Goal: Task Accomplishment & Management: Manage account settings

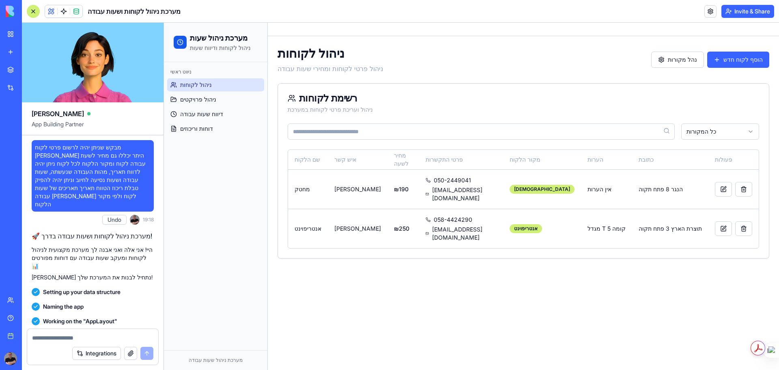
scroll to position [2986, 0]
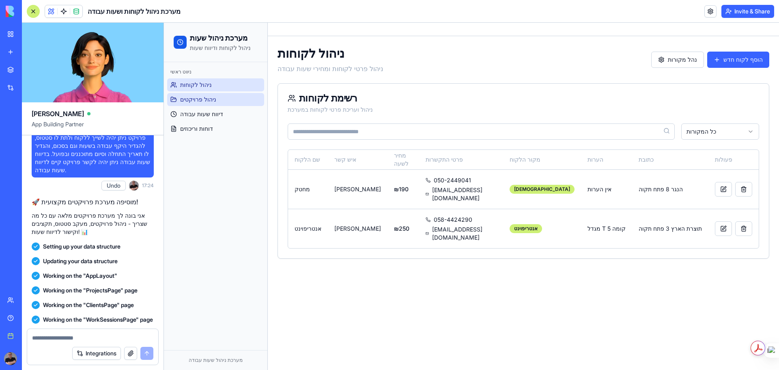
click at [199, 97] on span "ניהול פרויקטים" at bounding box center [198, 99] width 36 height 8
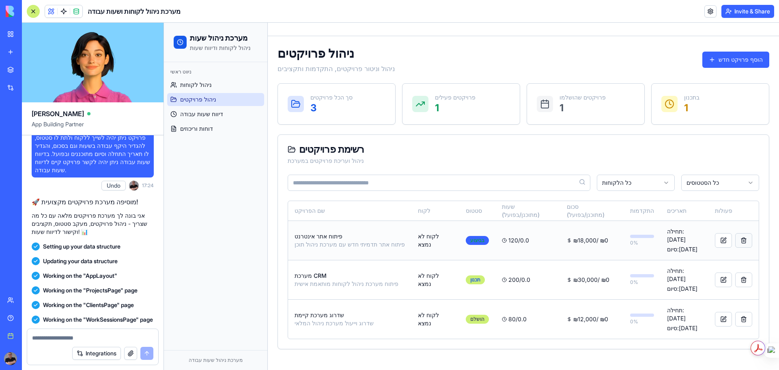
click at [739, 235] on button "button" at bounding box center [744, 240] width 17 height 15
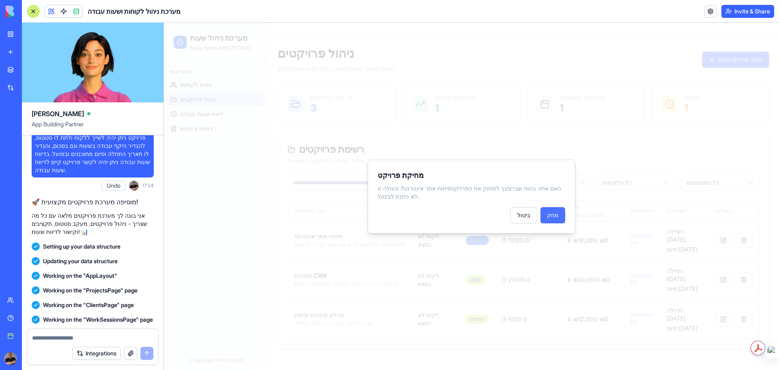
click at [551, 212] on button "מחק" at bounding box center [553, 215] width 25 height 16
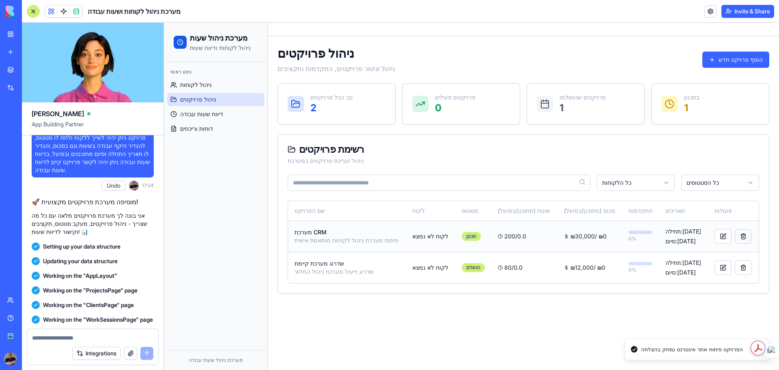
click at [737, 235] on button "button" at bounding box center [743, 236] width 17 height 15
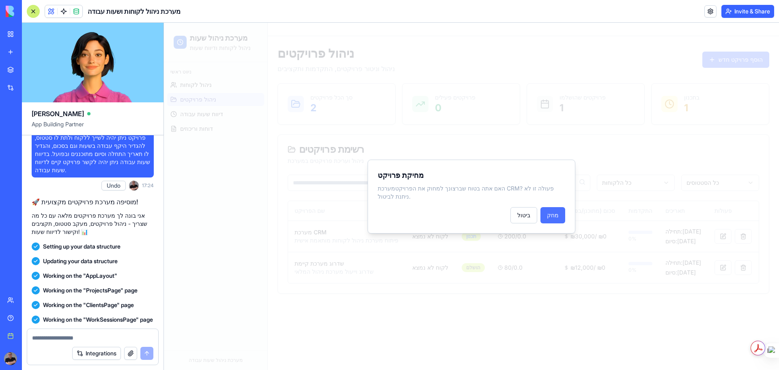
click at [555, 208] on button "מחק" at bounding box center [553, 215] width 25 height 16
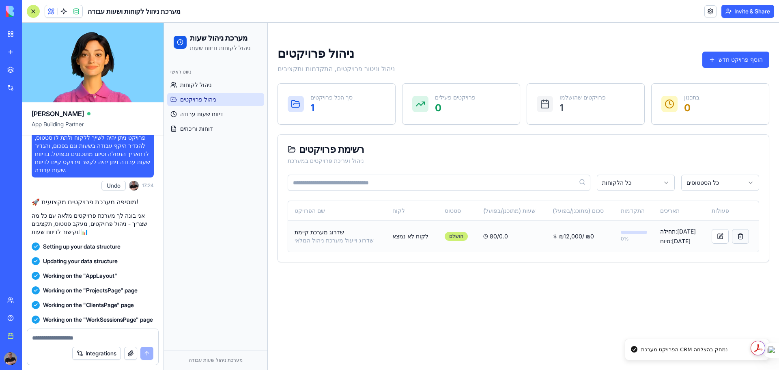
click at [735, 235] on button "button" at bounding box center [740, 236] width 17 height 15
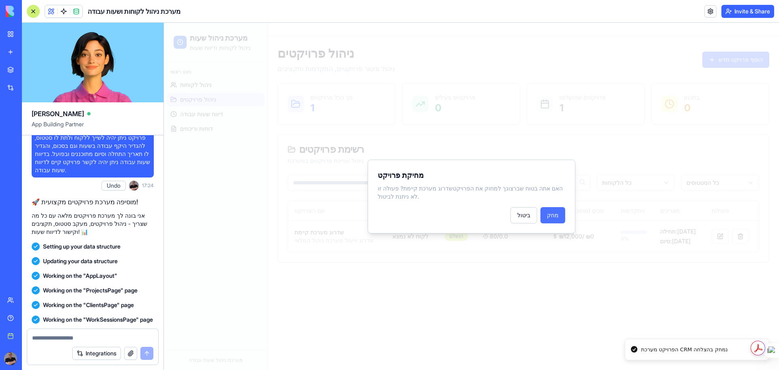
click at [553, 211] on button "מחק" at bounding box center [553, 215] width 25 height 16
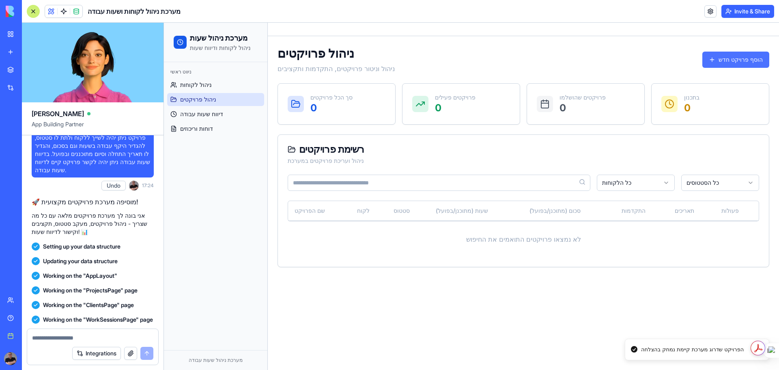
click at [739, 61] on button "הוסף פרויקט חדש" at bounding box center [736, 60] width 67 height 16
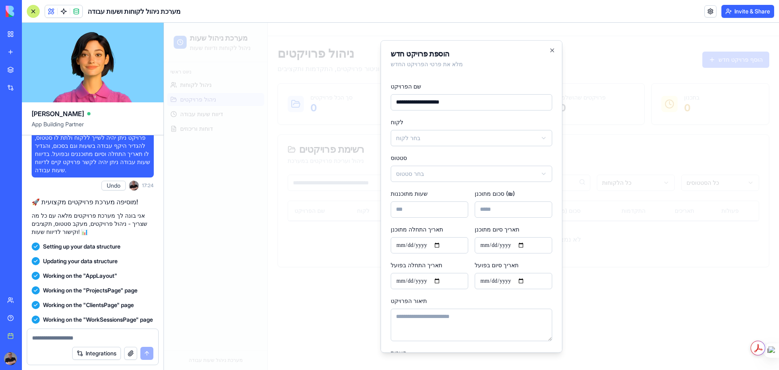
type input "**********"
click at [472, 135] on body "**********" at bounding box center [471, 196] width 615 height 347
click at [457, 176] on body "**********" at bounding box center [471, 196] width 615 height 347
drag, startPoint x: 433, startPoint y: 210, endPoint x: 338, endPoint y: 214, distance: 95.1
click at [339, 214] on body "**********" at bounding box center [471, 196] width 615 height 347
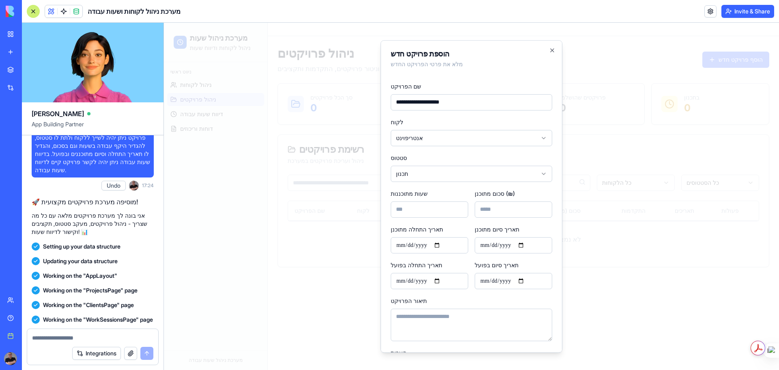
type input "*"
click at [486, 213] on input "סכום מתוכנן (₪)" at bounding box center [514, 209] width 78 height 16
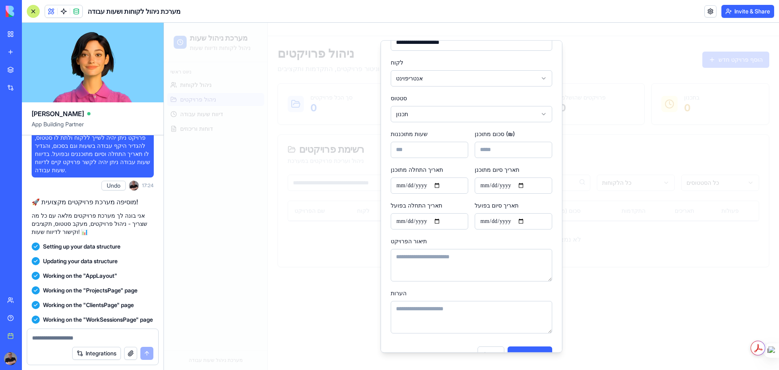
scroll to position [80, 0]
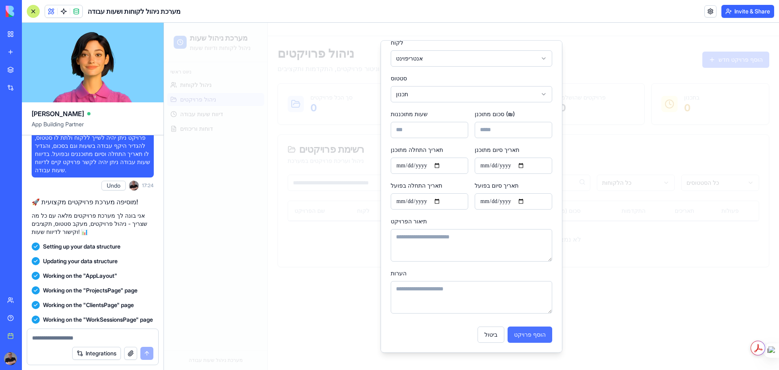
click at [526, 334] on button "הוסף פרויקט" at bounding box center [530, 334] width 45 height 16
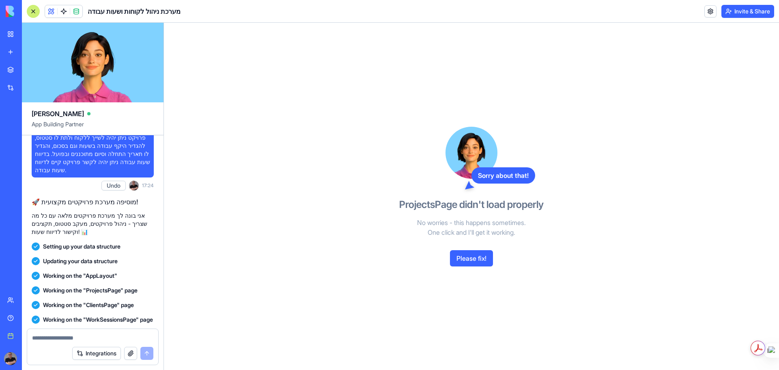
click at [470, 260] on button "Please fix!" at bounding box center [471, 258] width 43 height 16
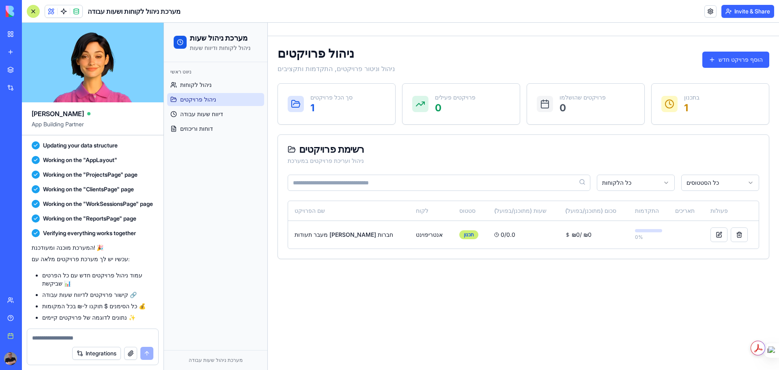
scroll to position [3165, 0]
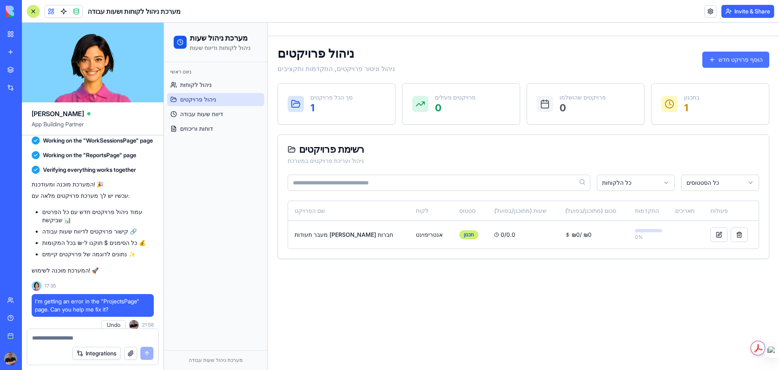
click at [738, 60] on button "הוסף פרויקט חדש" at bounding box center [736, 60] width 67 height 16
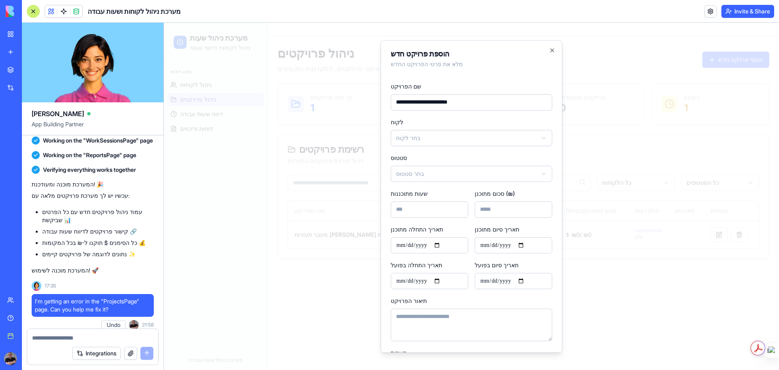
type input "**********"
click at [437, 138] on body "**********" at bounding box center [471, 196] width 615 height 347
click at [429, 171] on body "**********" at bounding box center [471, 196] width 615 height 347
click at [415, 211] on input "שעות מתוכננות" at bounding box center [430, 209] width 78 height 16
type input "*"
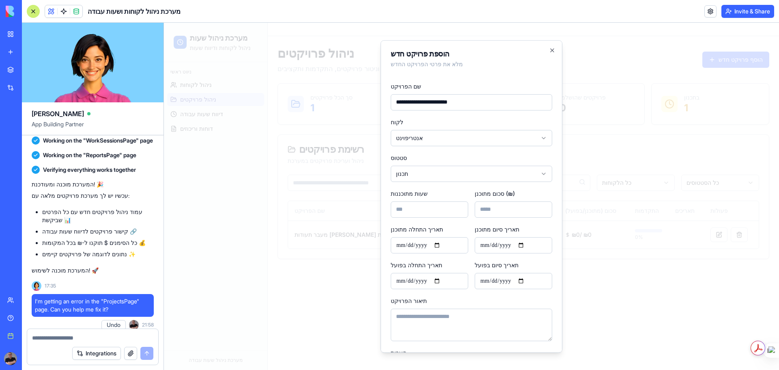
click at [448, 175] on body "**********" at bounding box center [471, 196] width 615 height 347
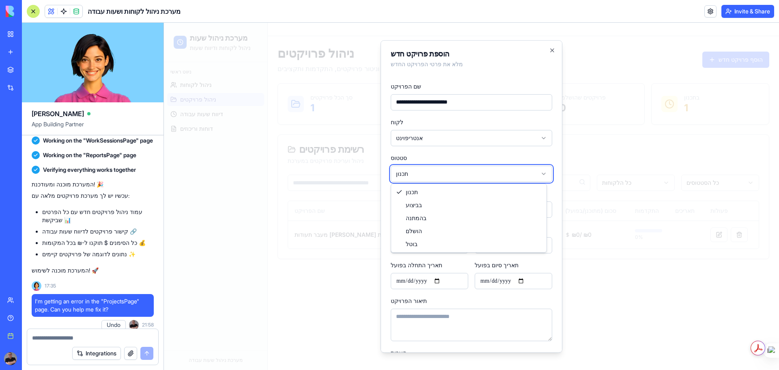
click at [448, 175] on body "**********" at bounding box center [471, 196] width 615 height 347
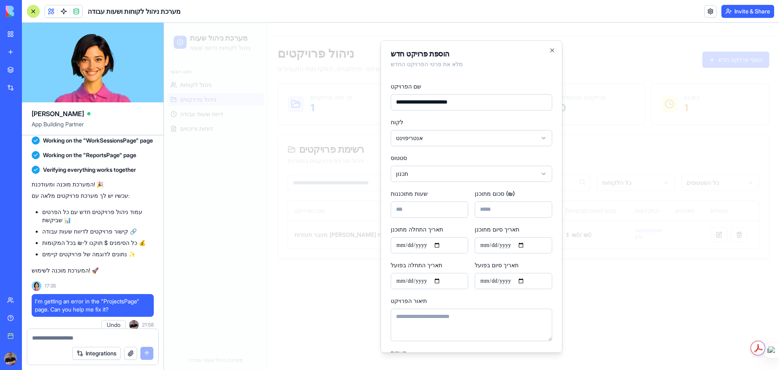
click at [426, 320] on textarea "תיאור הפרויקט" at bounding box center [472, 325] width 162 height 32
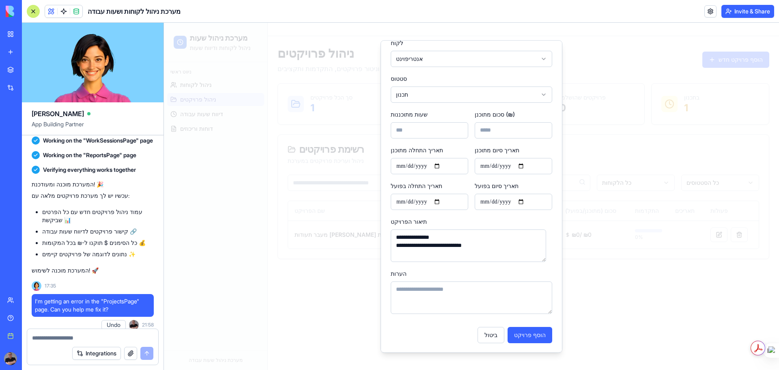
scroll to position [80, 0]
type textarea "**********"
click at [526, 336] on button "הוסף פרויקט" at bounding box center [530, 334] width 45 height 16
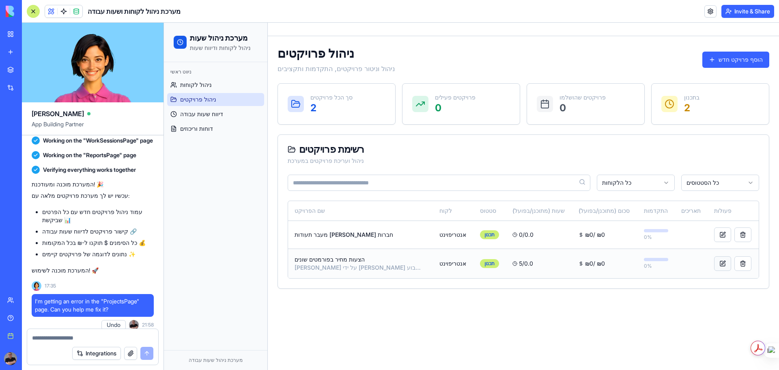
click at [715, 263] on button at bounding box center [723, 263] width 17 height 15
click at [440, 325] on main "Toggle Sidebar ניהול פרויקטים ניהול וניטור פרויקטים, התקדמות ותקציבים הוסף פרוי…" at bounding box center [524, 196] width 512 height 347
click at [718, 262] on button at bounding box center [723, 263] width 17 height 15
click at [670, 304] on main "Toggle Sidebar ניהול פרויקטים ניהול וניטור פרויקטים, התקדמות ותקציבים הוסף פרוי…" at bounding box center [524, 196] width 512 height 347
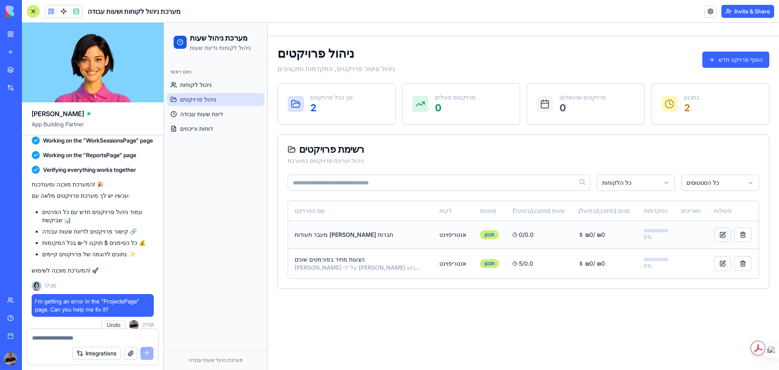
click at [715, 234] on button at bounding box center [723, 234] width 17 height 15
click at [602, 320] on main "Toggle Sidebar ניהול פרויקטים ניהול וניטור פרויקטים, התקדמות ותקציבים הוסף פרוי…" at bounding box center [524, 196] width 512 height 347
click at [748, 59] on button "הוסף פרויקט חדש" at bounding box center [736, 60] width 67 height 16
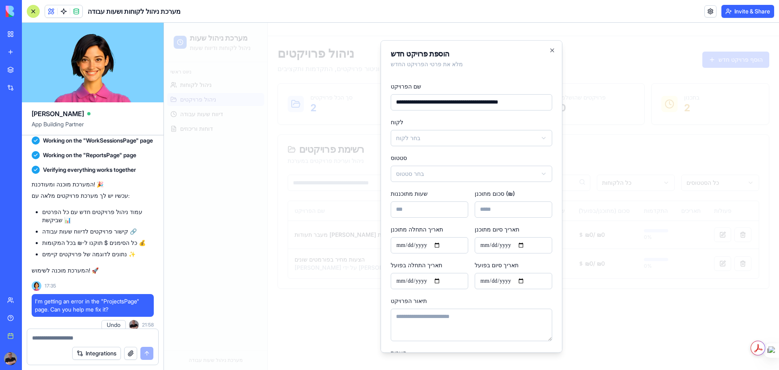
type input "**********"
click at [439, 136] on body "מערכת ניהול שעות ניהול לקוחות ודיווח שעות ניווט ראשי ניהול לקוחות ניהול פרויקטי…" at bounding box center [471, 196] width 615 height 347
click at [427, 173] on body "מערכת ניהול שעות ניהול לקוחות ודיווח שעות ניווט ראשי ניהול לקוחות ניהול פרויקטי…" at bounding box center [471, 196] width 615 height 347
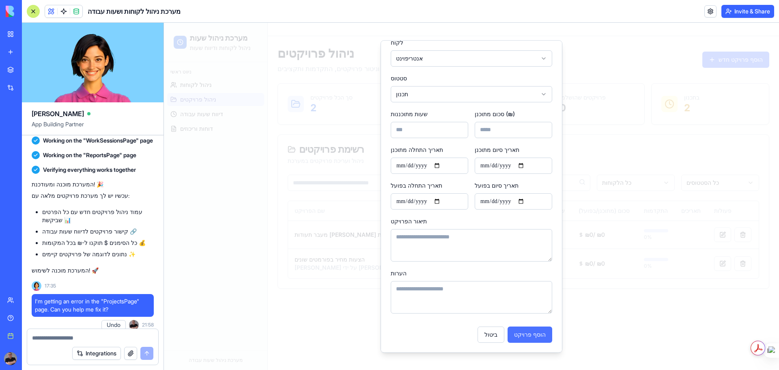
click at [521, 334] on button "הוסף פרויקט" at bounding box center [530, 334] width 45 height 16
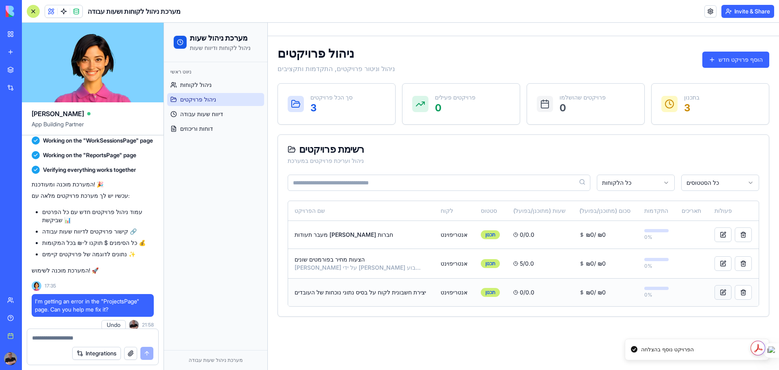
click at [716, 291] on button at bounding box center [723, 292] width 17 height 15
click at [745, 58] on button "הוסף פרויקט חדש" at bounding box center [736, 60] width 67 height 16
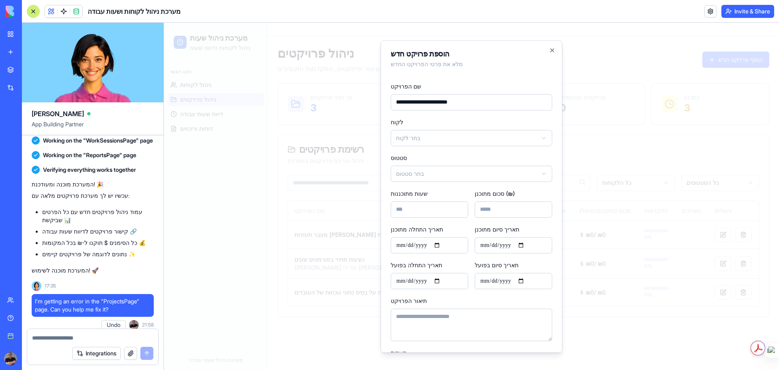
type input "**********"
click at [443, 134] on body "מערכת ניהול שעות ניהול לקוחות ודיווח שעות ניווט ראשי ניהול לקוחות ניהול פרויקטי…" at bounding box center [471, 196] width 615 height 347
click at [433, 171] on body "מערכת ניהול שעות ניהול לקוחות ודיווח שעות ניווט ראשי ניהול לקוחות ניהול פרויקטי…" at bounding box center [471, 196] width 615 height 347
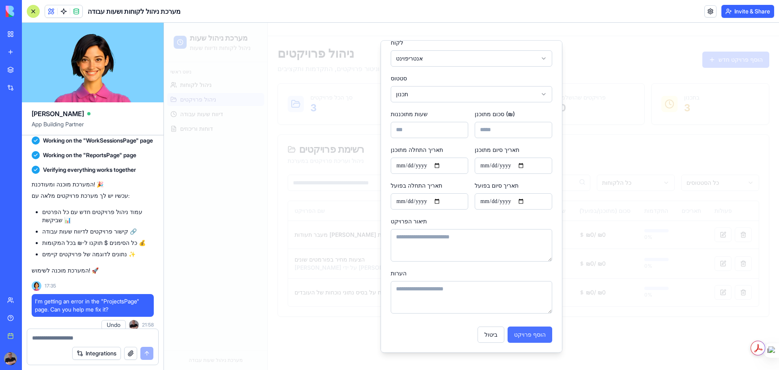
click at [527, 337] on button "הוסף פרויקט" at bounding box center [530, 334] width 45 height 16
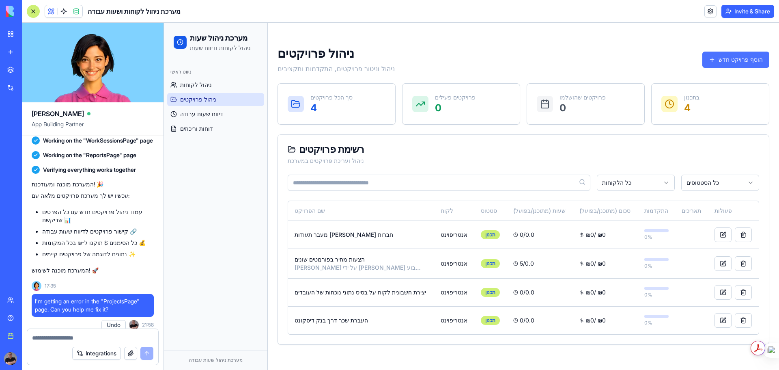
click at [751, 59] on button "הוסף פרויקט חדש" at bounding box center [736, 60] width 67 height 16
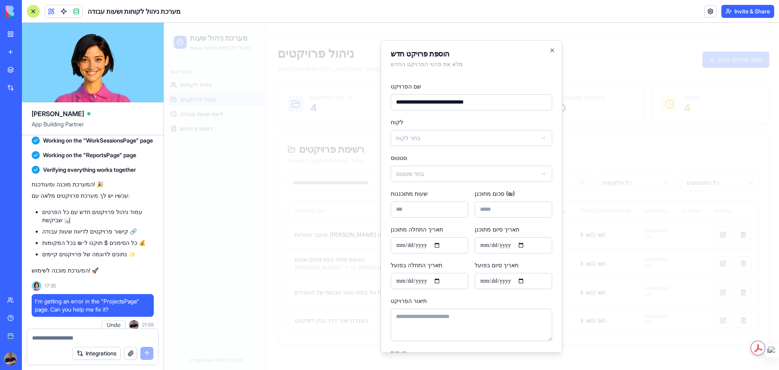
type input "**********"
click at [445, 139] on body "מערכת ניהול שעות ניהול לקוחות ודיווח שעות ניווט ראשי ניהול לקוחות ניהול פרויקטי…" at bounding box center [471, 196] width 615 height 347
click at [439, 173] on body "מערכת ניהול שעות ניהול לקוחות ודיווח שעות ניווט ראשי ניהול לקוחות ניהול פרויקטי…" at bounding box center [471, 196] width 615 height 347
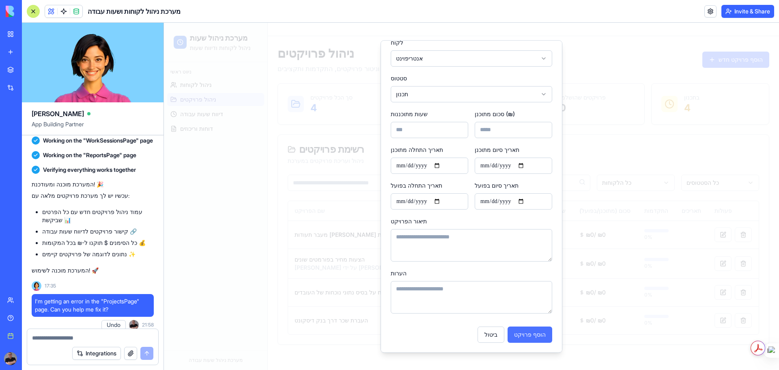
click at [522, 336] on button "הוסף פרויקט" at bounding box center [530, 334] width 45 height 16
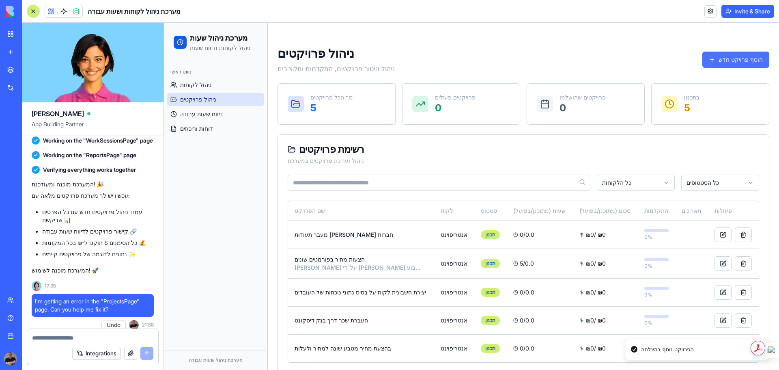
click at [737, 58] on button "הוסף פרויקט חדש" at bounding box center [736, 60] width 67 height 16
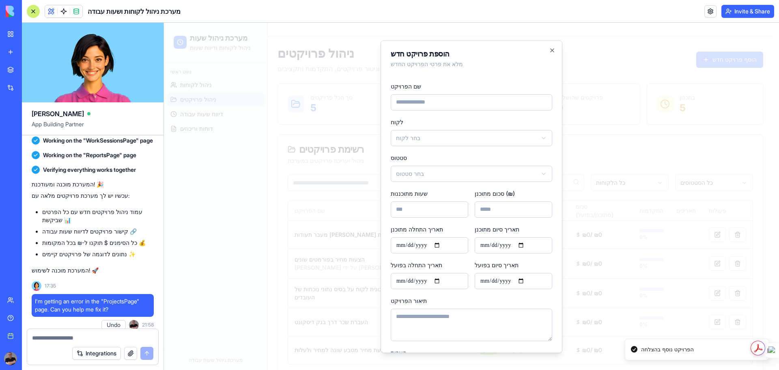
click at [436, 101] on input "שם הפרויקט" at bounding box center [472, 102] width 162 height 16
type input "**********"
click at [430, 138] on body "מערכת ניהול שעות ניהול לקוחות ודיווח שעות ניווט ראשי ניהול לקוחות ניהול פרויקטי…" at bounding box center [468, 203] width 609 height 361
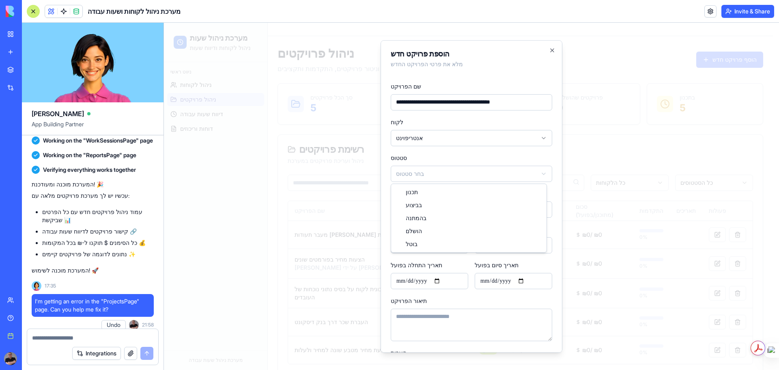
click at [429, 175] on body "מערכת ניהול שעות ניהול לקוחות ודיווח שעות ניווט ראשי ניהול לקוחות ניהול פרויקטי…" at bounding box center [468, 203] width 609 height 361
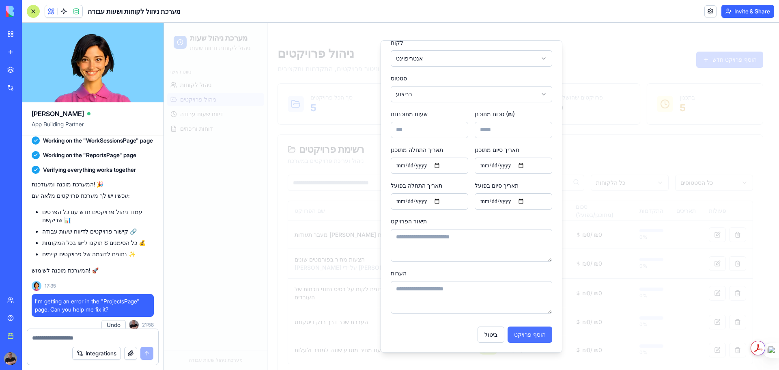
click at [536, 336] on button "הוסף פרויקט" at bounding box center [530, 334] width 45 height 16
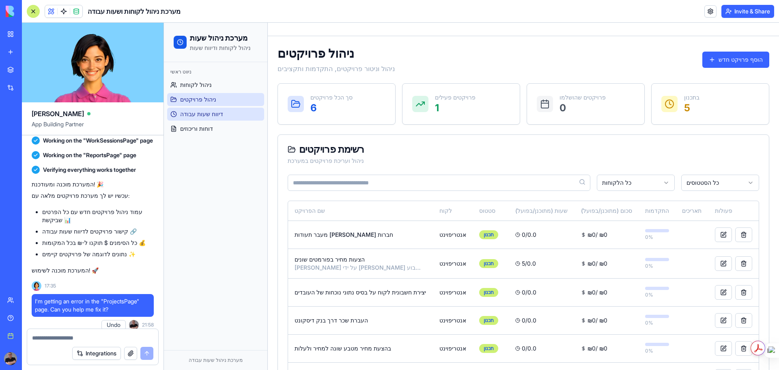
click at [206, 115] on span "דיווח שעות עבודה" at bounding box center [201, 114] width 43 height 8
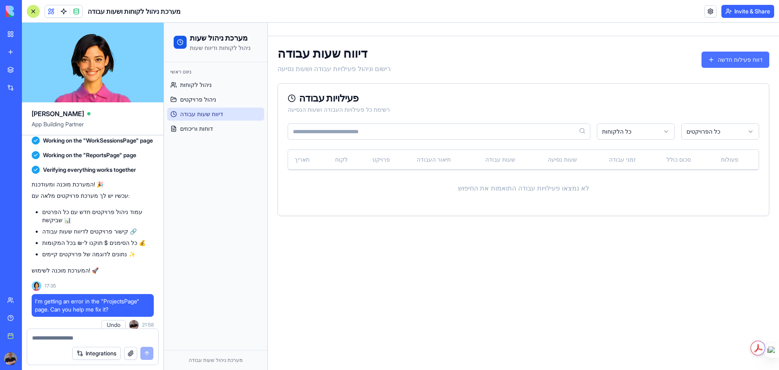
click at [742, 58] on button "דווח פעילות חדשה" at bounding box center [736, 60] width 68 height 16
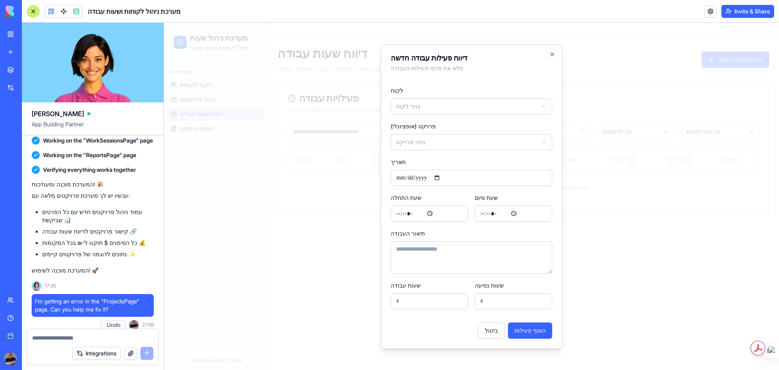
click at [415, 103] on body "מערכת ניהול שעות ניהול לקוחות ודיווח שעות ניווט ראשי ניהול לקוחות ניהול פרויקטי…" at bounding box center [471, 196] width 615 height 347
click at [426, 139] on body "מערכת ניהול שעות ניהול לקוחות ודיווח שעות ניווט ראשי ניהול לקוחות ניהול פרויקטי…" at bounding box center [471, 196] width 615 height 347
click at [447, 177] on input "תאריך" at bounding box center [472, 178] width 162 height 16
type input "**********"
click at [398, 212] on input "שעת התחלה" at bounding box center [430, 213] width 78 height 16
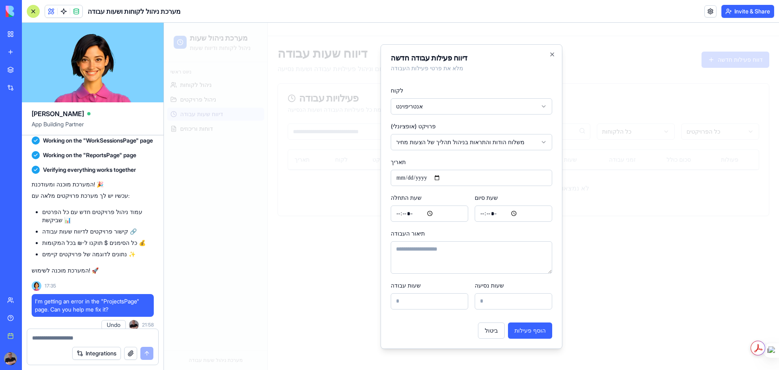
type input "*****"
click at [483, 214] on input "שעת סיום" at bounding box center [514, 213] width 78 height 16
click at [483, 212] on input "שעת סיום" at bounding box center [514, 213] width 78 height 16
type input "*****"
click at [448, 249] on textarea "תיאור העבודה" at bounding box center [472, 257] width 162 height 32
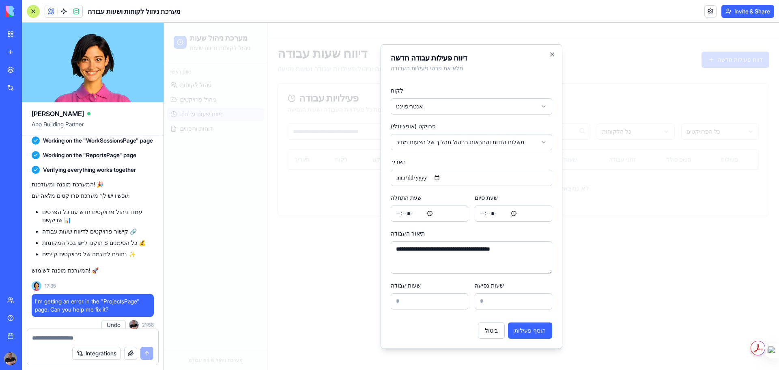
type textarea "**********"
click at [408, 300] on input "שעות עבודה" at bounding box center [430, 301] width 78 height 16
type input "*"
click at [493, 297] on input "שעות נסיעה" at bounding box center [514, 301] width 78 height 16
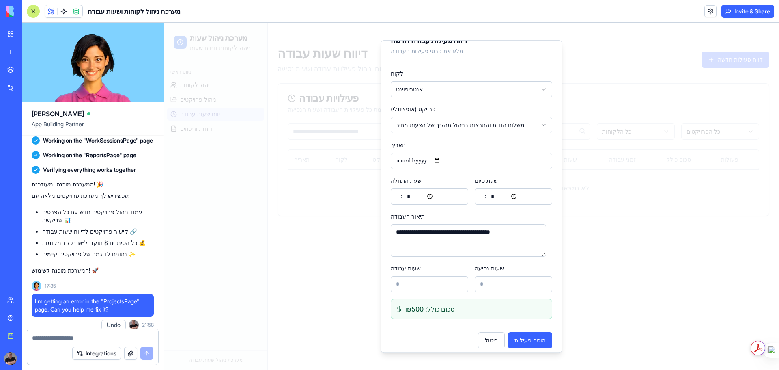
scroll to position [19, 0]
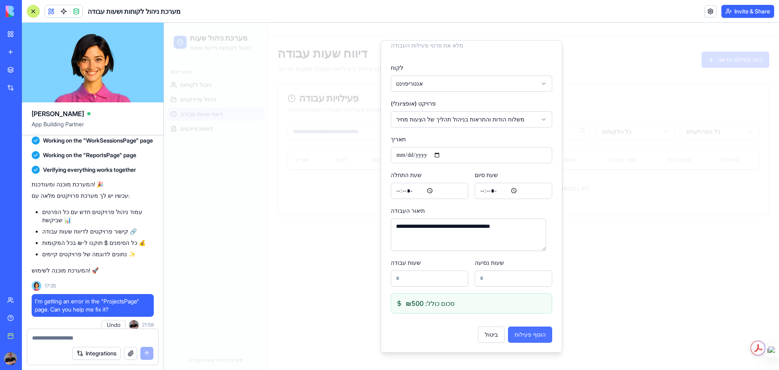
type input "*"
click at [531, 335] on button "הוסף פעילות" at bounding box center [530, 334] width 44 height 16
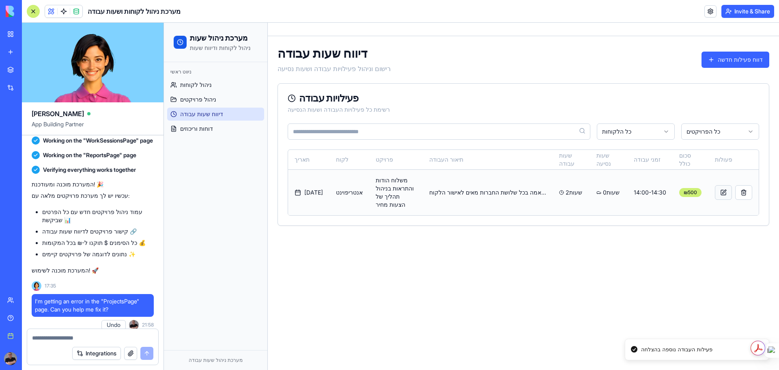
click at [725, 187] on button at bounding box center [723, 192] width 17 height 15
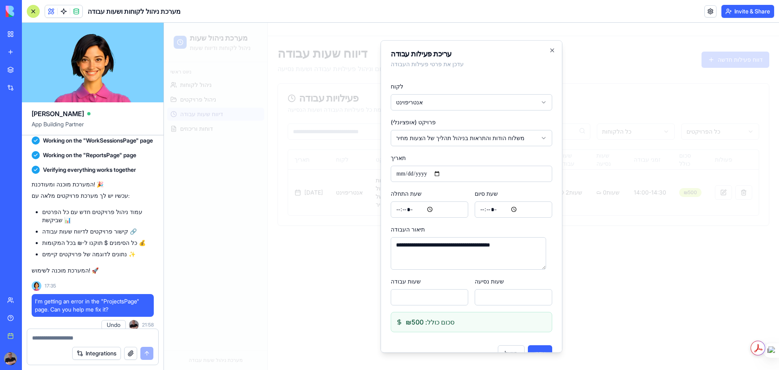
click at [550, 48] on div "**********" at bounding box center [472, 196] width 182 height 313
click at [549, 48] on icon "button" at bounding box center [552, 50] width 6 height 6
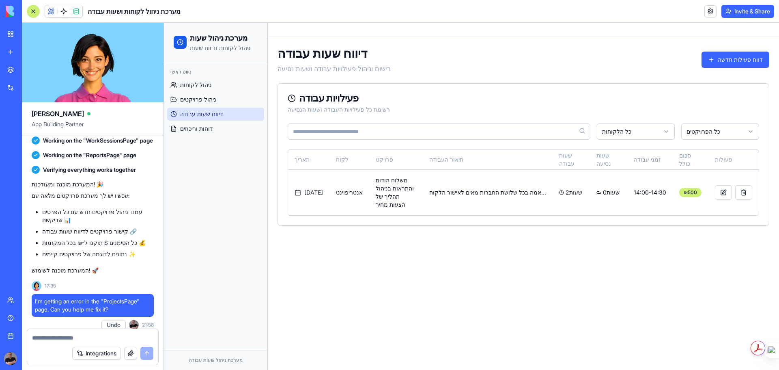
click at [55, 339] on textarea at bounding box center [92, 338] width 121 height 8
type textarea "**********"
click at [147, 355] on button "submit" at bounding box center [146, 353] width 13 height 13
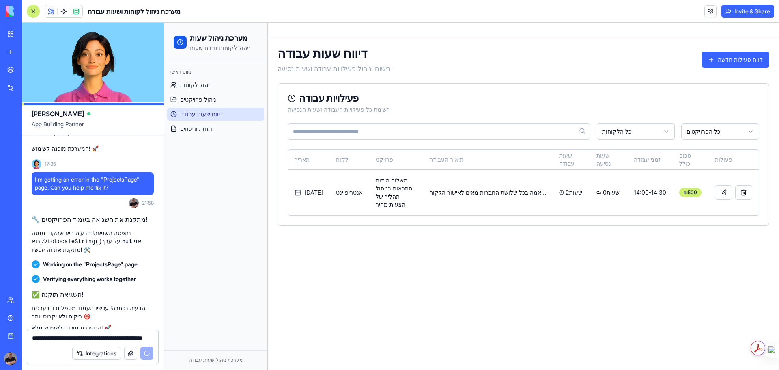
scroll to position [3383, 0]
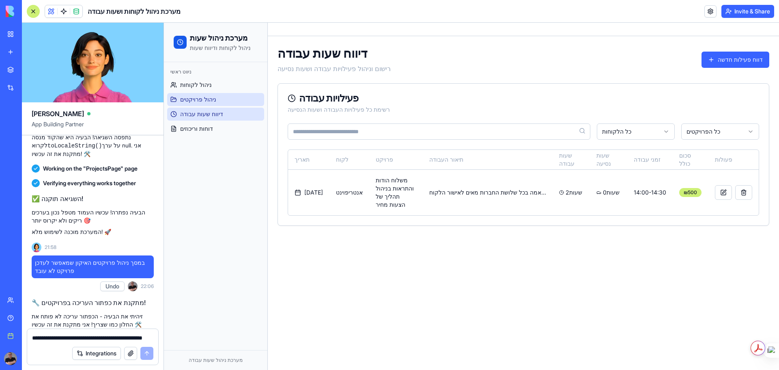
click at [191, 102] on span "ניהול פרויקטים" at bounding box center [198, 99] width 36 height 8
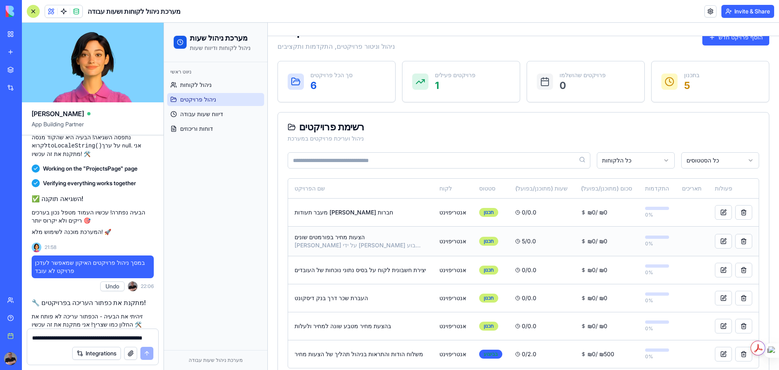
scroll to position [41, 0]
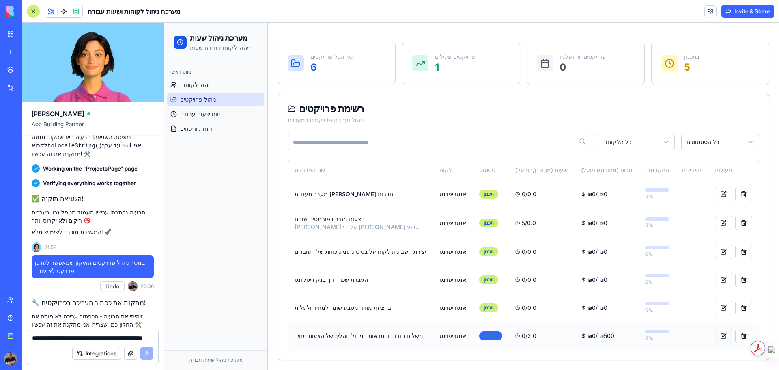
click at [715, 337] on button at bounding box center [723, 335] width 17 height 15
click at [715, 309] on button at bounding box center [723, 307] width 17 height 15
click at [73, 337] on textarea "**********" at bounding box center [92, 338] width 121 height 8
type textarea "*"
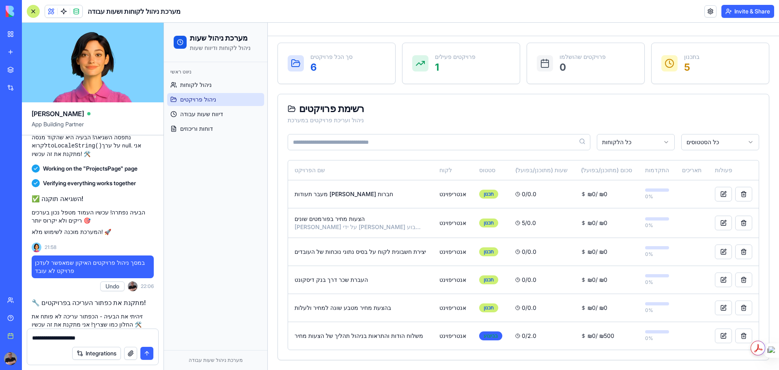
type textarea "**********"
click at [149, 351] on button "submit" at bounding box center [146, 353] width 13 height 13
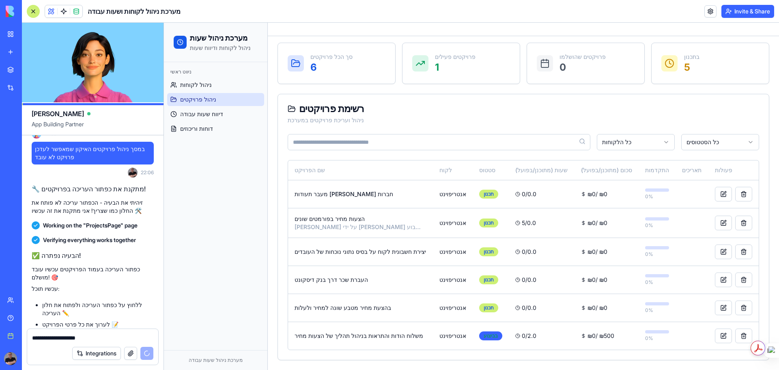
scroll to position [3581, 0]
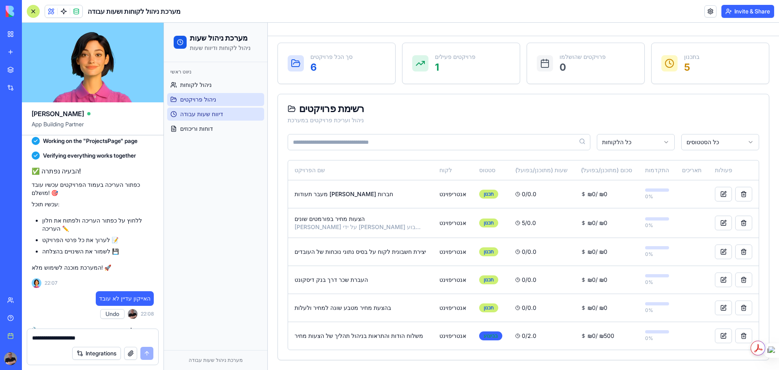
click at [186, 115] on span "דיווח שעות עבודה" at bounding box center [201, 114] width 43 height 8
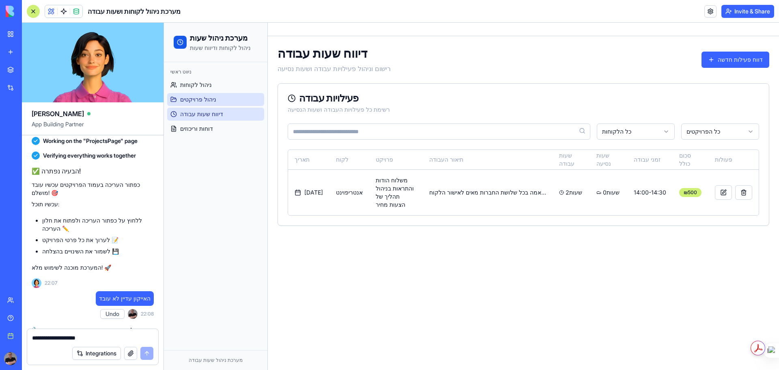
click at [191, 101] on span "ניהול פרויקטים" at bounding box center [198, 99] width 36 height 8
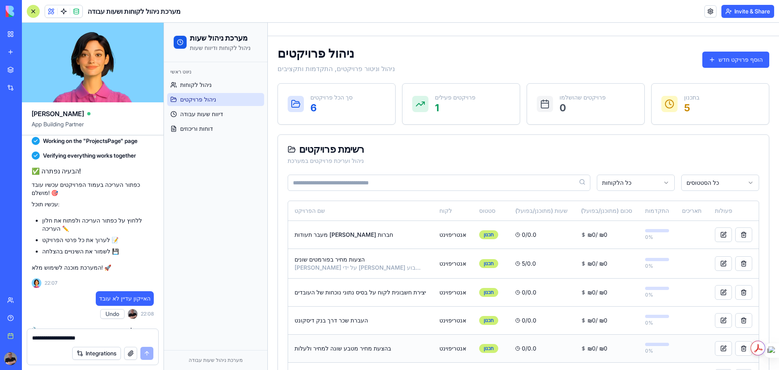
scroll to position [41, 0]
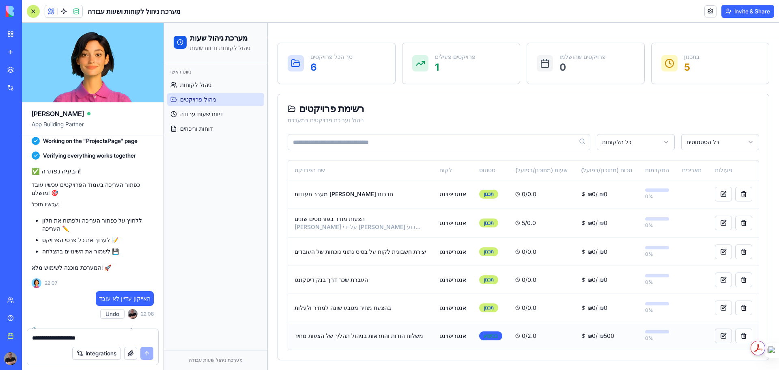
click at [715, 335] on button at bounding box center [723, 335] width 17 height 15
click at [715, 307] on button at bounding box center [723, 307] width 17 height 15
click at [358, 336] on div "משלוח הודות והתראות בניהול תהליך של הצעות מחיר" at bounding box center [361, 336] width 132 height 8
click at [442, 337] on td "אנטריפוינט" at bounding box center [453, 336] width 40 height 28
click at [524, 335] on div "0 / 2.0" at bounding box center [542, 336] width 52 height 8
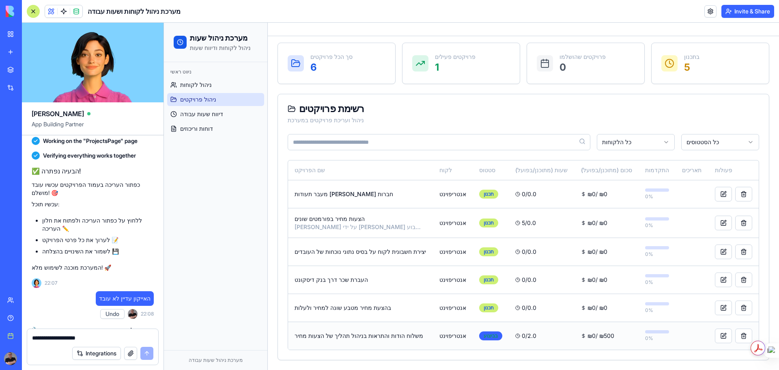
click at [588, 335] on div "₪ 0 / ₪ 500" at bounding box center [606, 336] width 51 height 8
click at [382, 332] on div "משלוח הודות והתראות בניהול תהליך של הצעות מחיר" at bounding box center [361, 336] width 132 height 8
click at [55, 338] on textarea "**********" at bounding box center [92, 338] width 121 height 8
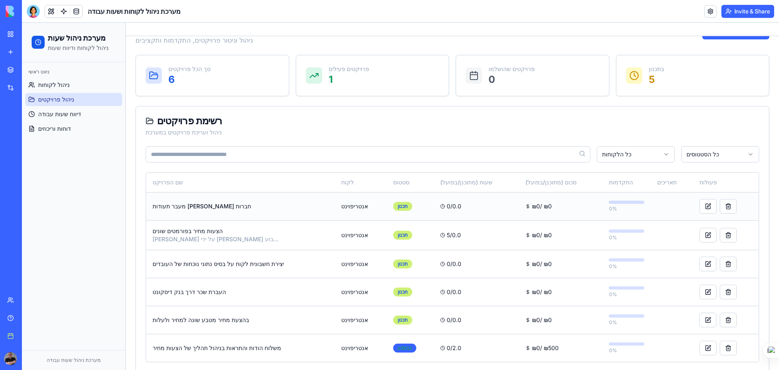
scroll to position [41, 0]
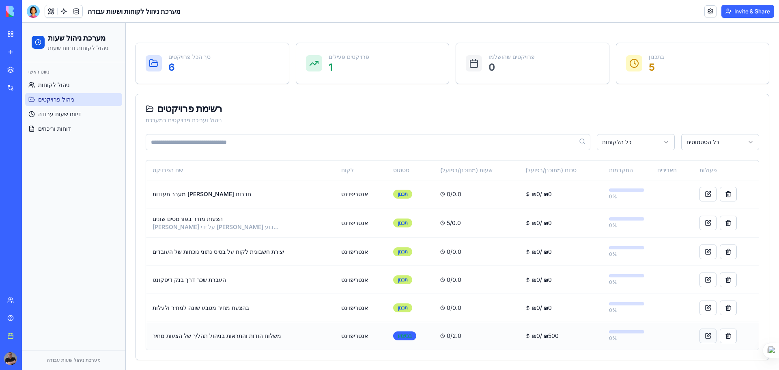
click at [700, 334] on button at bounding box center [708, 335] width 17 height 15
click at [617, 330] on div at bounding box center [626, 331] width 35 height 3
click at [56, 128] on span "דוחות וריכוזים" at bounding box center [54, 129] width 33 height 8
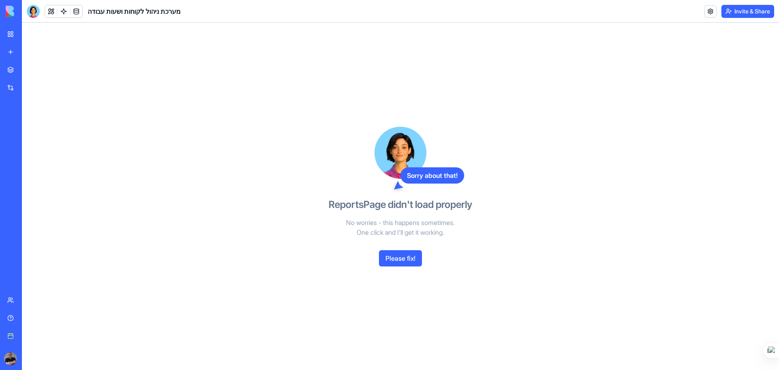
click at [399, 259] on button "Please fix!" at bounding box center [400, 258] width 43 height 16
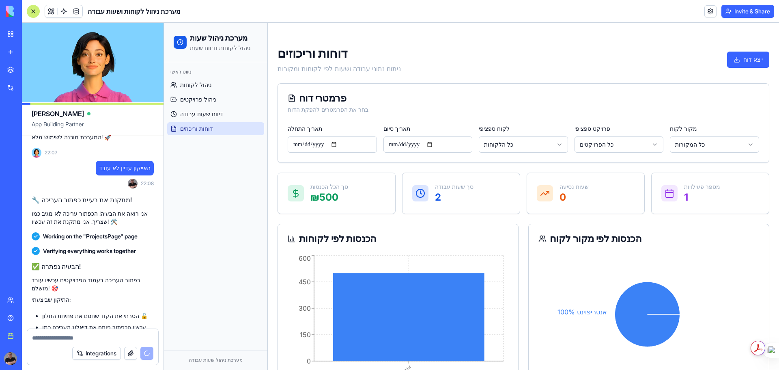
scroll to position [3824, 0]
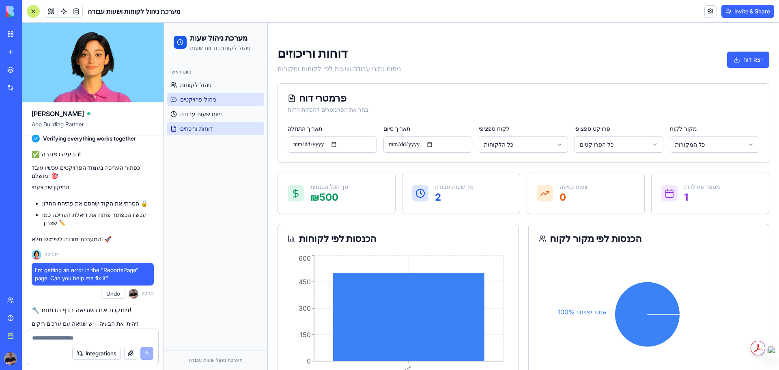
click at [188, 101] on span "ניהול פרויקטים" at bounding box center [198, 99] width 36 height 8
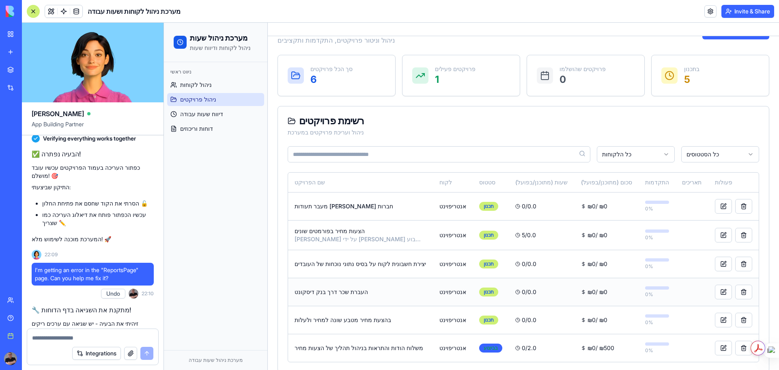
scroll to position [41, 0]
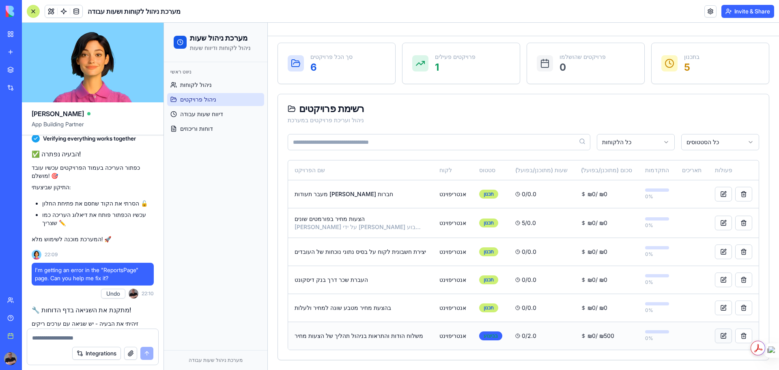
click at [715, 335] on button at bounding box center [723, 335] width 17 height 15
click at [61, 339] on textarea at bounding box center [92, 338] width 121 height 8
type textarea "**********"
click at [145, 353] on button "submit" at bounding box center [146, 353] width 13 height 13
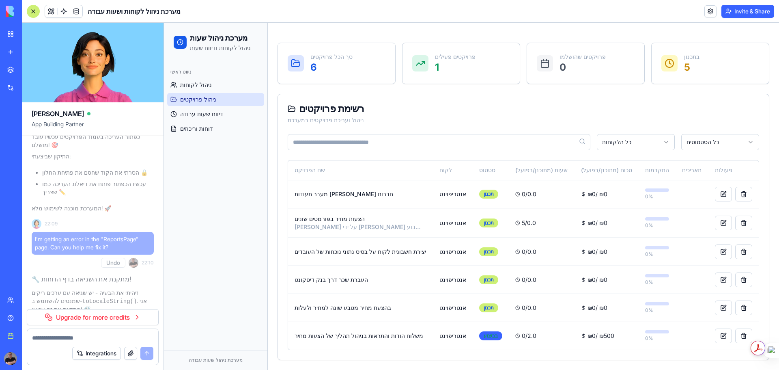
scroll to position [3874, 0]
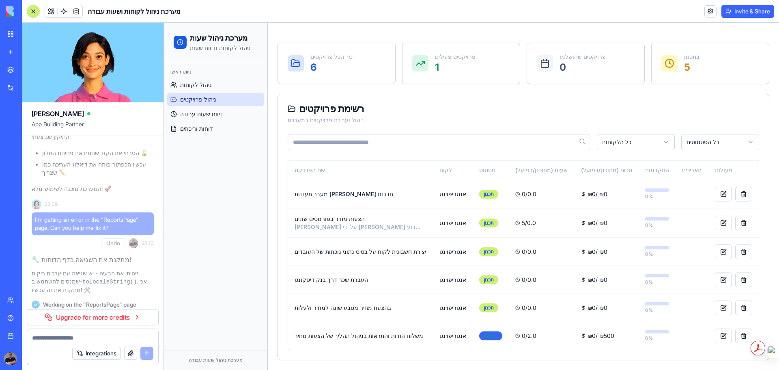
click at [102, 355] on button "Integrations" at bounding box center [96, 353] width 49 height 13
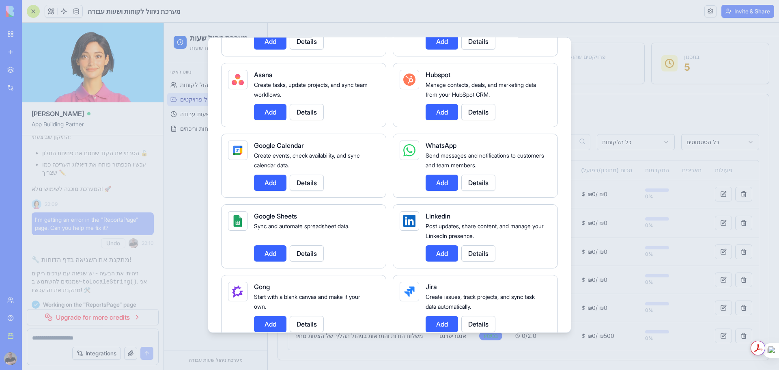
scroll to position [218, 0]
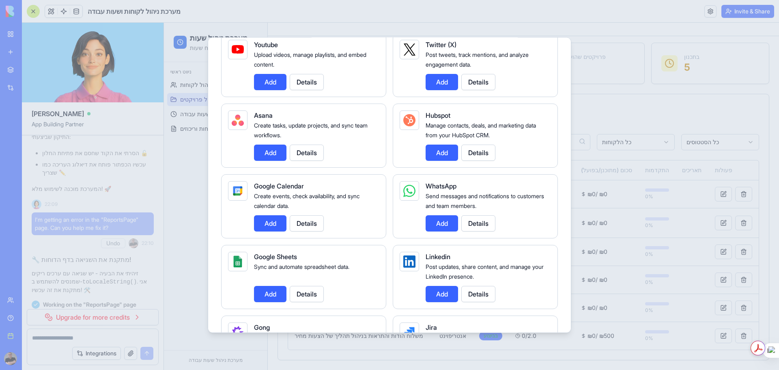
click at [272, 222] on button "Add" at bounding box center [270, 223] width 32 height 16
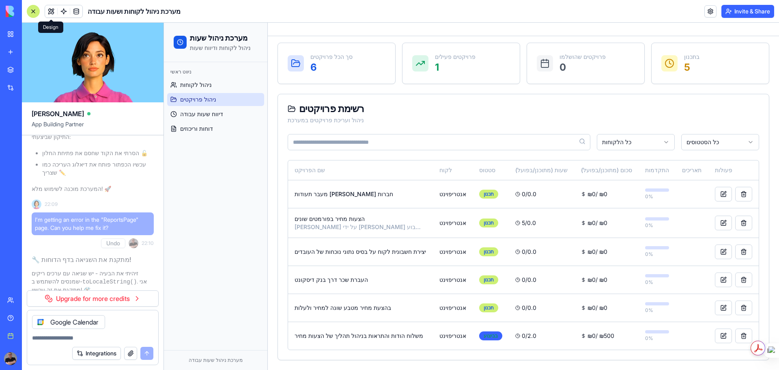
click at [52, 8] on button at bounding box center [51, 11] width 12 height 12
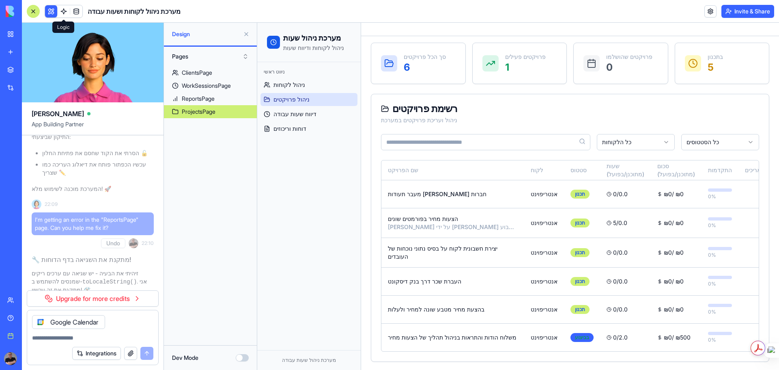
click at [64, 11] on link at bounding box center [64, 11] width 12 height 12
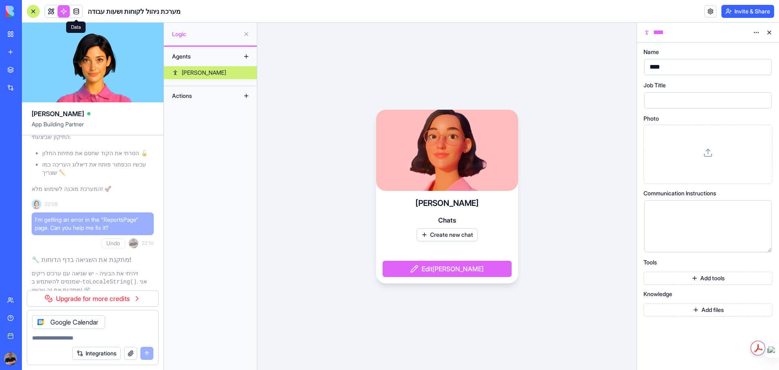
click at [75, 11] on link at bounding box center [76, 11] width 12 height 12
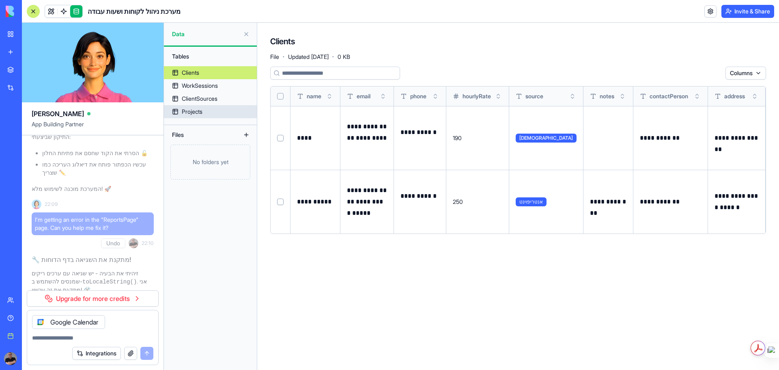
click at [193, 114] on div "Projects" at bounding box center [192, 112] width 21 height 8
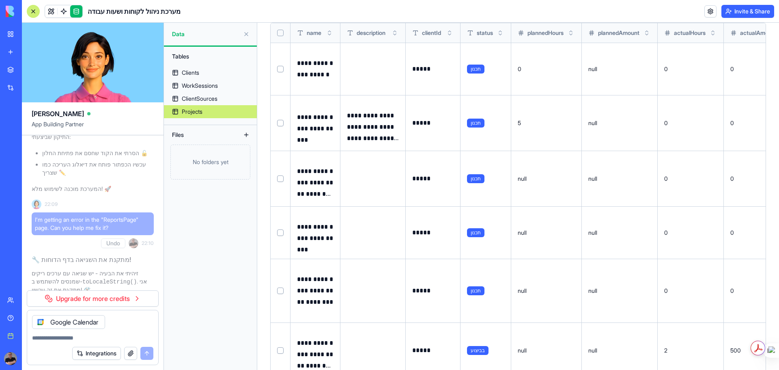
scroll to position [86, 0]
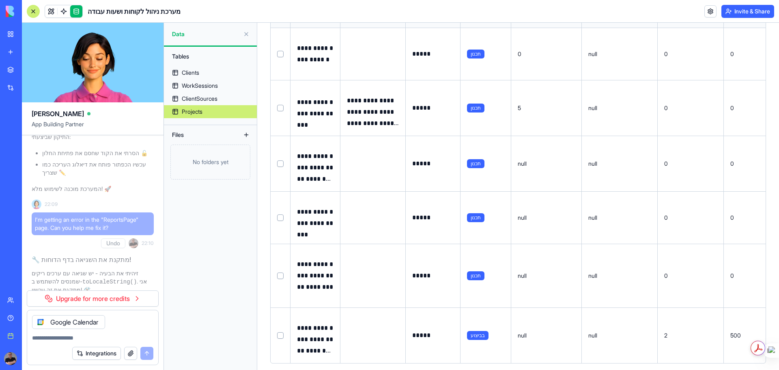
click at [0, 0] on button at bounding box center [0, 0] width 0 height 0
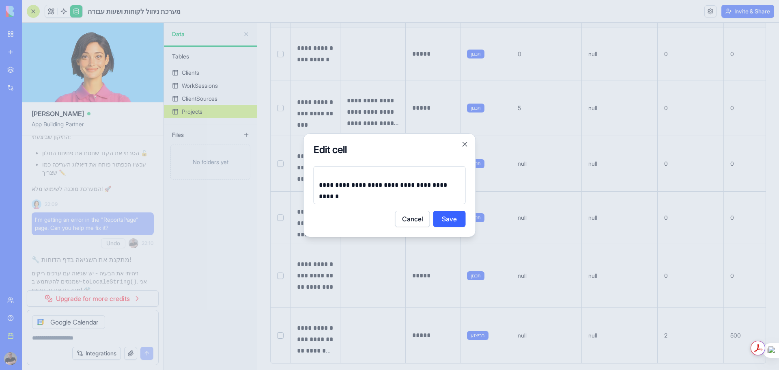
click at [421, 186] on p "**********" at bounding box center [390, 184] width 142 height 11
click at [449, 219] on button "Save" at bounding box center [450, 219] width 32 height 16
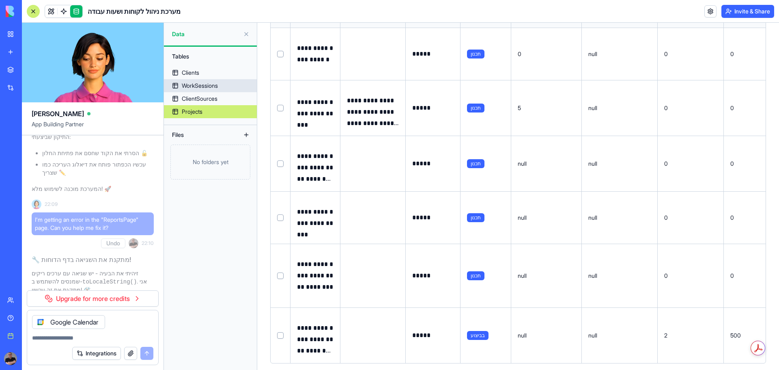
click at [199, 84] on div "WorkSessions" at bounding box center [200, 86] width 36 height 8
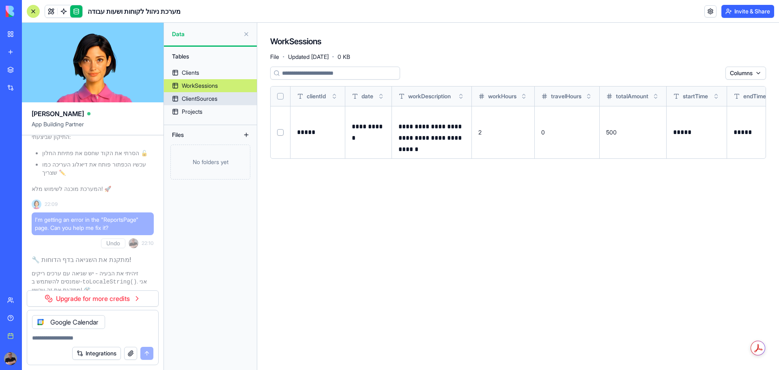
click at [198, 99] on div "ClientSources" at bounding box center [200, 99] width 36 height 8
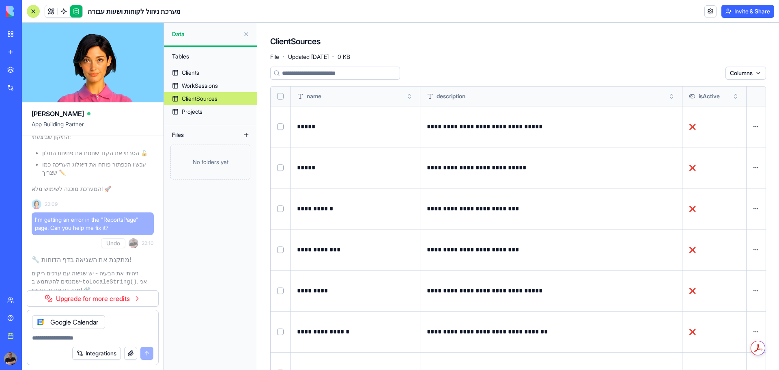
click at [757, 126] on html "BETA My workspace New app Marketplace Integrations Recent ניהול טכנאי שטח מערכת…" at bounding box center [389, 185] width 779 height 370
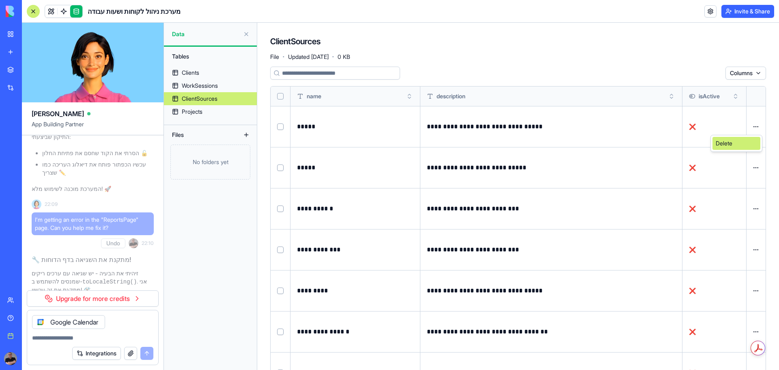
click at [736, 140] on div "Delete" at bounding box center [737, 143] width 48 height 13
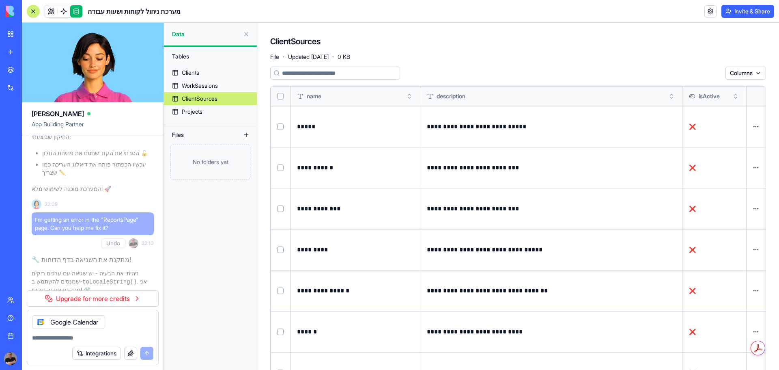
click at [757, 125] on html "BETA My workspace New app Marketplace Integrations Recent ניהול טכנאי שטח מערכת…" at bounding box center [389, 185] width 779 height 370
click at [725, 147] on div "Delete" at bounding box center [737, 143] width 48 height 13
click at [755, 127] on html "BETA My workspace New app Marketplace Integrations Recent ניהול טכנאי שטח מערכת…" at bounding box center [389, 185] width 779 height 370
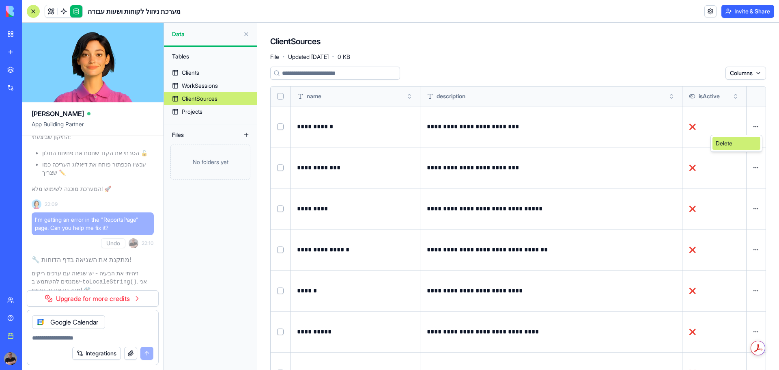
click at [731, 143] on div "Delete" at bounding box center [737, 143] width 48 height 13
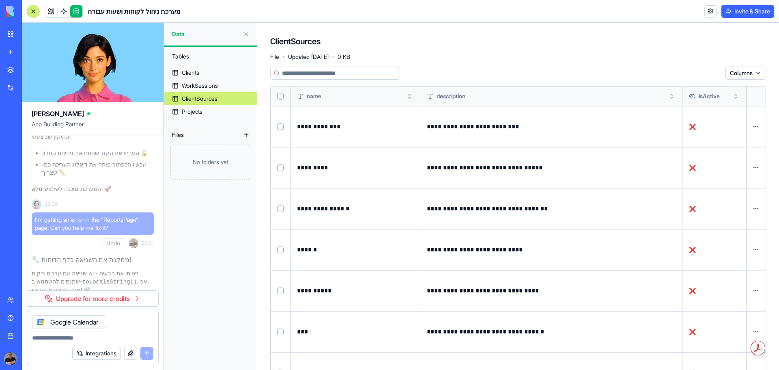
click at [756, 125] on html "BETA My workspace New app Marketplace Integrations Recent ניהול טכנאי שטח מערכת…" at bounding box center [389, 185] width 779 height 370
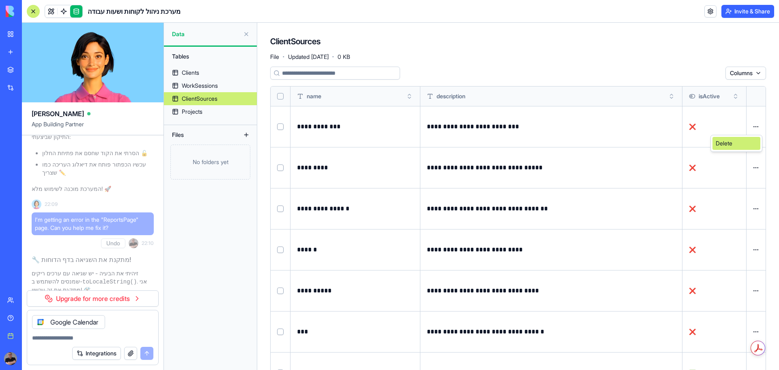
click at [729, 143] on div "Delete" at bounding box center [737, 143] width 48 height 13
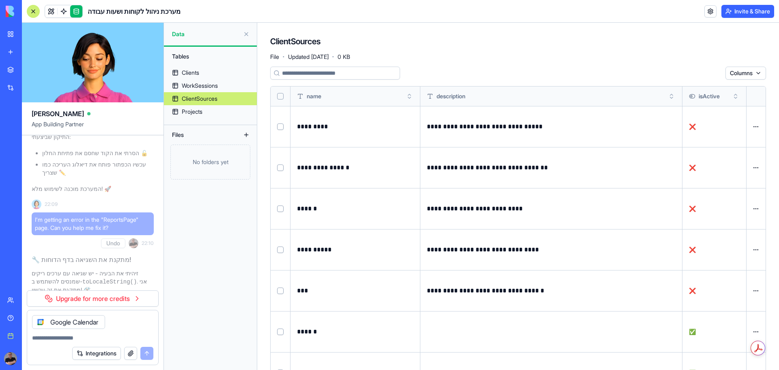
click at [279, 125] on button "Select row" at bounding box center [280, 126] width 6 height 6
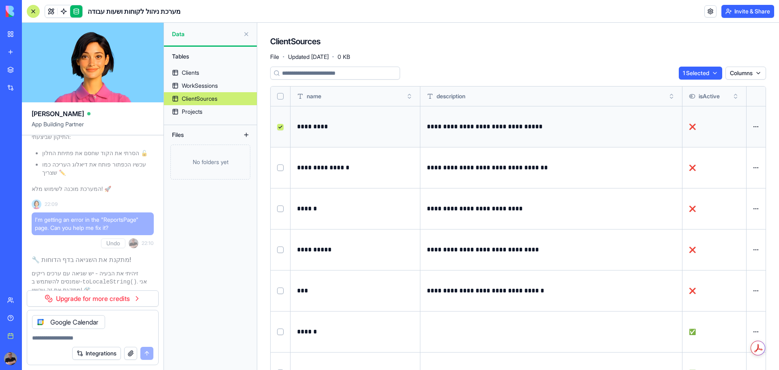
click at [281, 169] on button "Select row" at bounding box center [280, 167] width 6 height 6
click at [279, 204] on td at bounding box center [281, 208] width 20 height 41
click at [282, 244] on td at bounding box center [281, 249] width 20 height 41
click at [279, 207] on button "Select row" at bounding box center [280, 208] width 6 height 6
click at [279, 248] on button "Select row" at bounding box center [280, 249] width 6 height 6
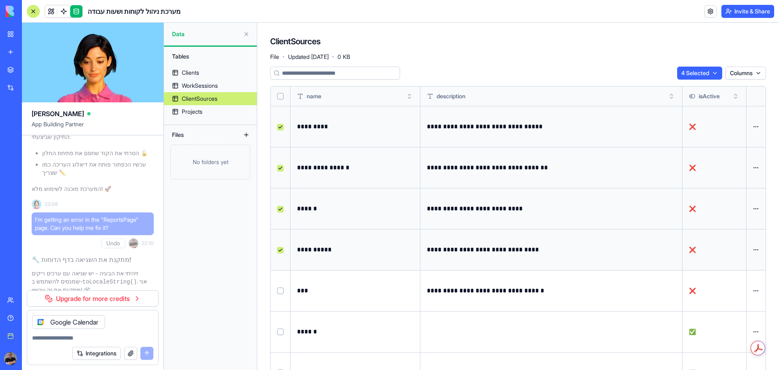
click at [281, 290] on button "Select row" at bounding box center [280, 290] width 6 height 6
click at [714, 73] on html "BETA My workspace New app Marketplace Integrations Recent ניהול טכנאי שטח מערכת…" at bounding box center [389, 185] width 779 height 370
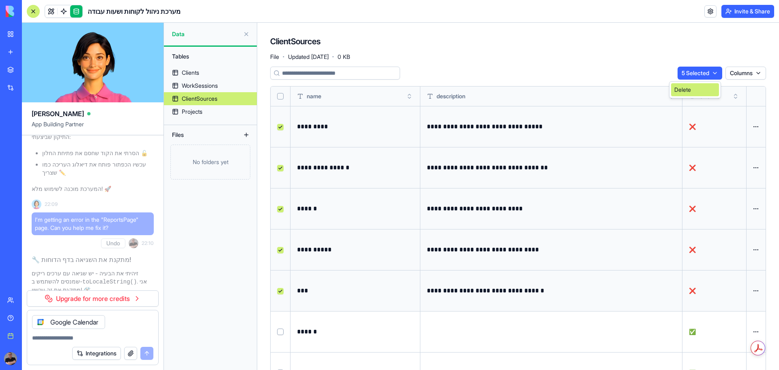
click at [696, 90] on div "Delete" at bounding box center [695, 89] width 48 height 13
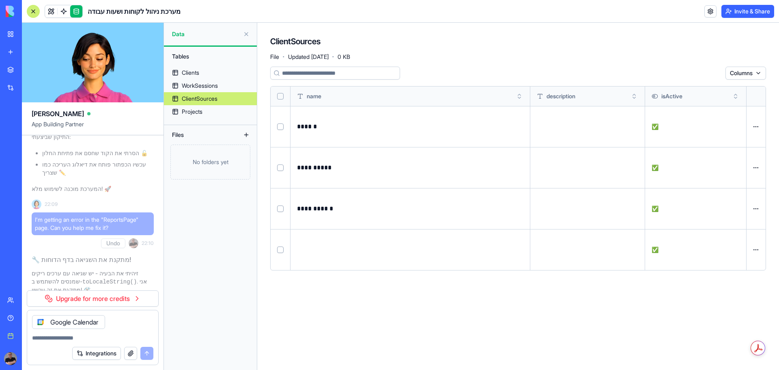
click at [756, 250] on html "BETA My workspace New app Marketplace Integrations Recent ניהול טכנאי שטח מערכת…" at bounding box center [389, 185] width 779 height 370
click at [731, 267] on div "Delete" at bounding box center [737, 266] width 48 height 13
click at [51, 11] on link at bounding box center [51, 11] width 12 height 12
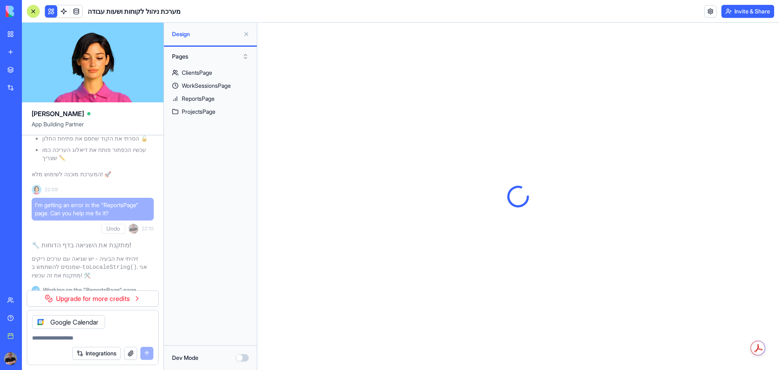
scroll to position [3893, 0]
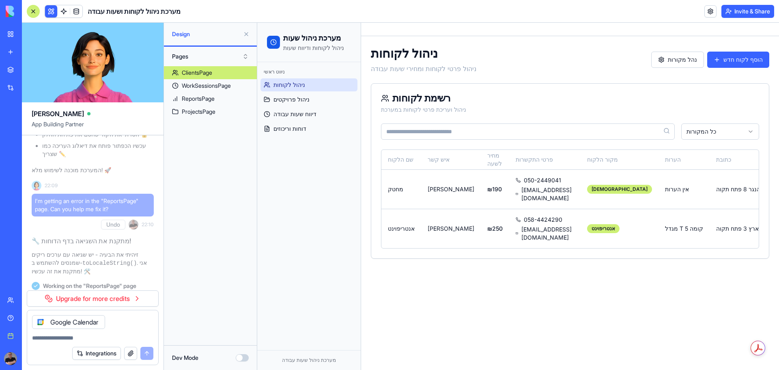
click at [246, 34] on button at bounding box center [246, 34] width 13 height 13
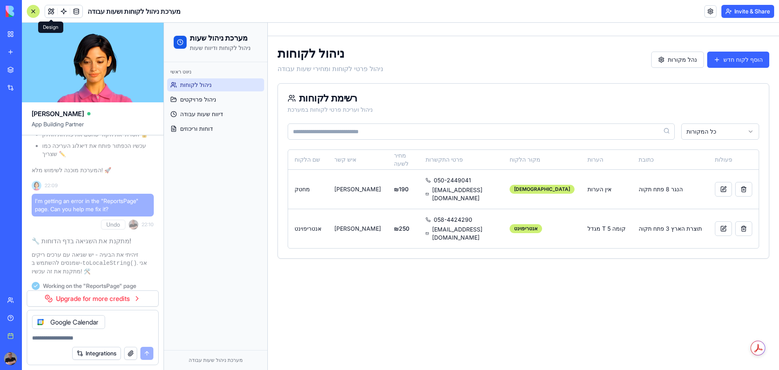
click at [78, 323] on div "Google Calendar" at bounding box center [68, 322] width 73 height 14
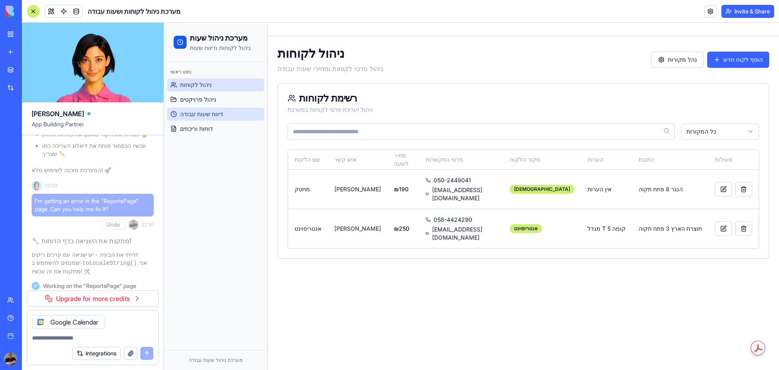
click at [196, 112] on span "דיווח שעות עבודה" at bounding box center [201, 114] width 43 height 8
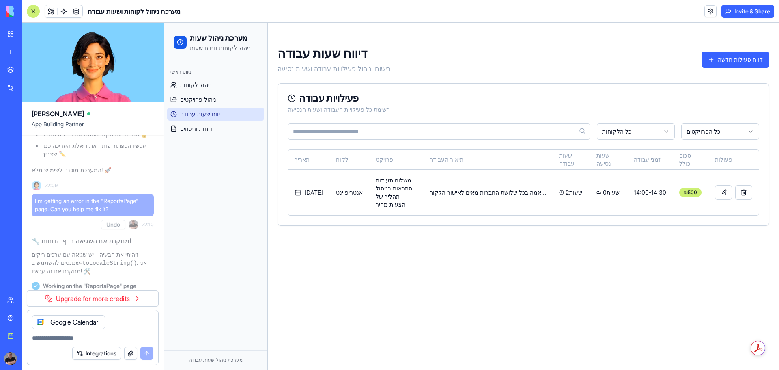
click at [58, 339] on textarea at bounding box center [92, 338] width 121 height 8
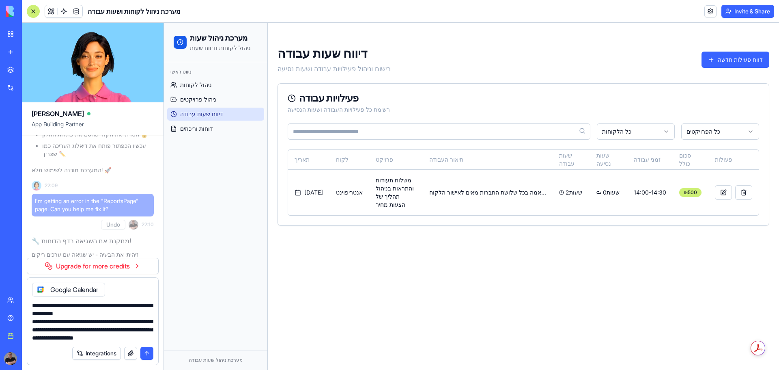
type textarea "**********"
click at [145, 352] on button "submit" at bounding box center [146, 353] width 13 height 13
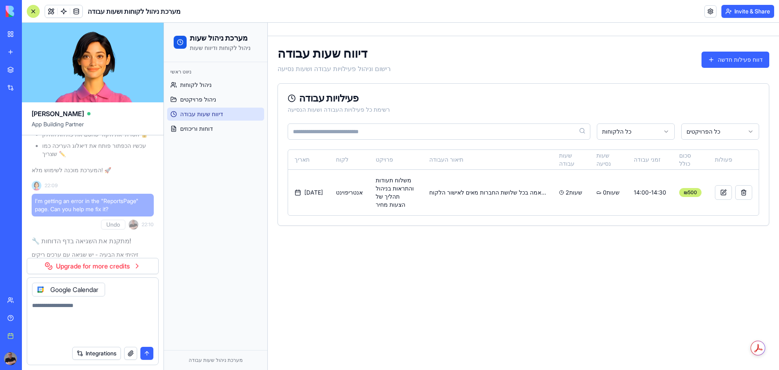
scroll to position [3921, 0]
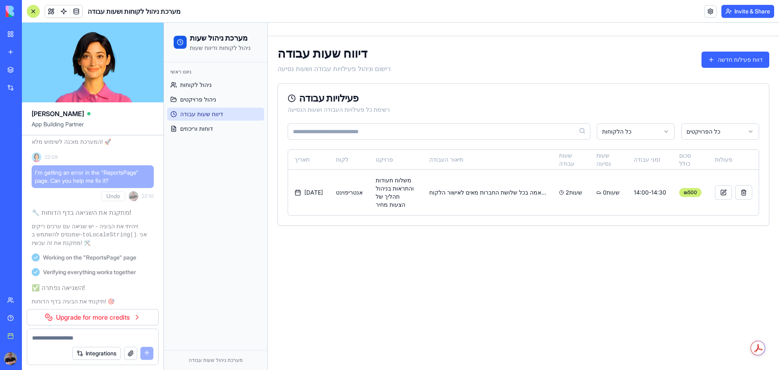
click at [101, 317] on link "Upgrade for more credits" at bounding box center [93, 317] width 132 height 16
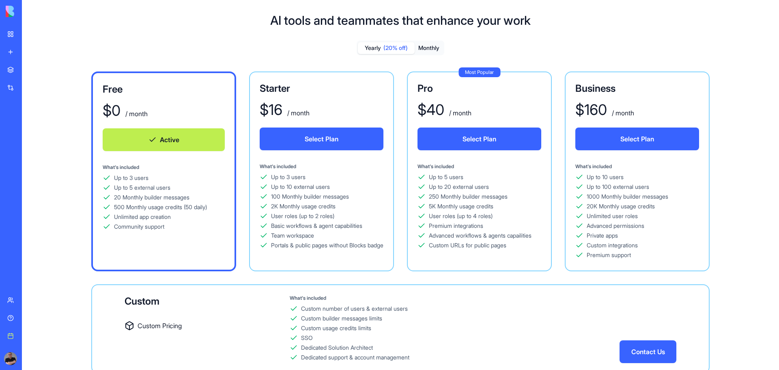
click at [11, 162] on div "Social Media Content Generator" at bounding box center [9, 162] width 4 height 8
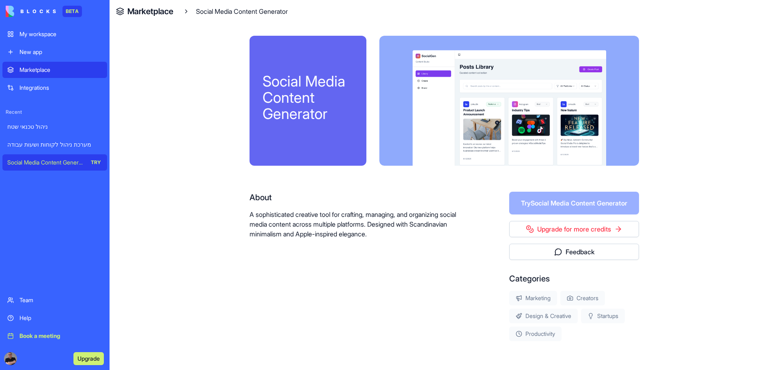
click at [568, 201] on form "Try Social Media Content Generator" at bounding box center [575, 203] width 130 height 23
click at [142, 11] on h4 "Marketplace" at bounding box center [150, 11] width 46 height 11
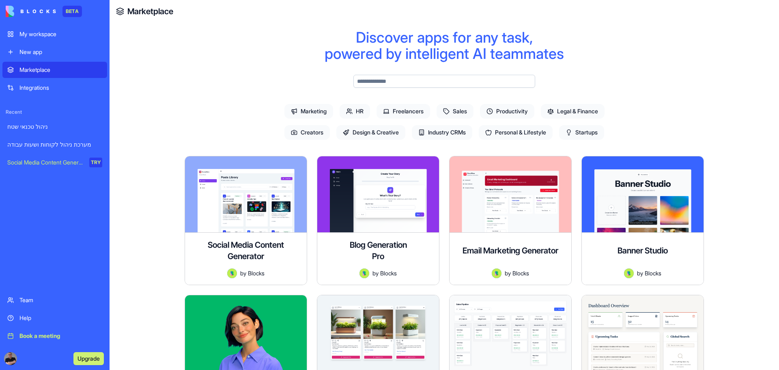
click at [20, 32] on div "My workspace" at bounding box center [60, 34] width 83 height 8
